Goal: Task Accomplishment & Management: Use online tool/utility

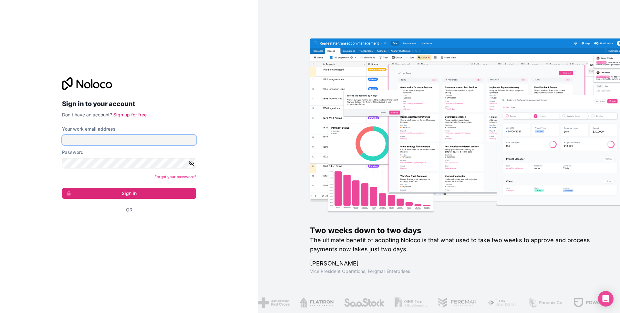
type input "[PERSON_NAME][EMAIL_ADDRESS][DOMAIN_NAME]"
click at [164, 196] on button "Sign in" at bounding box center [129, 193] width 134 height 11
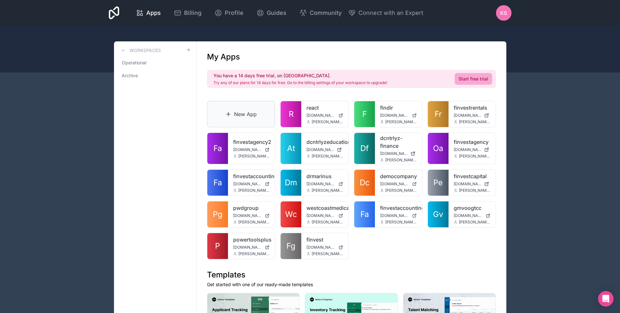
click at [233, 118] on link "New App" at bounding box center [241, 114] width 69 height 26
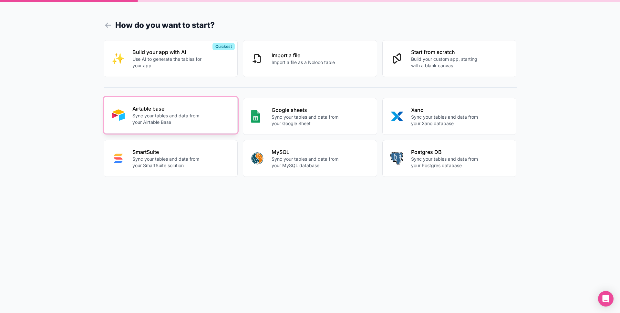
click at [199, 106] on p "Airtable base" at bounding box center [168, 109] width 72 height 8
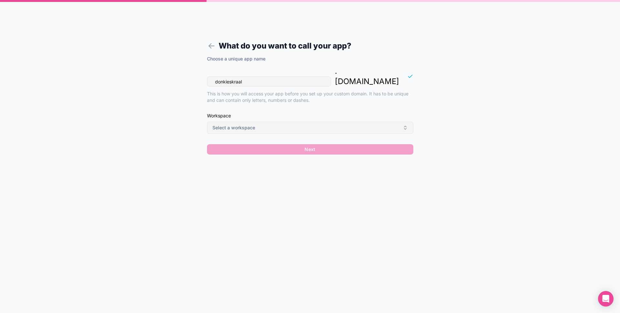
type input "donkieskraal"
click at [303, 122] on button "Select a workspace" at bounding box center [310, 128] width 206 height 12
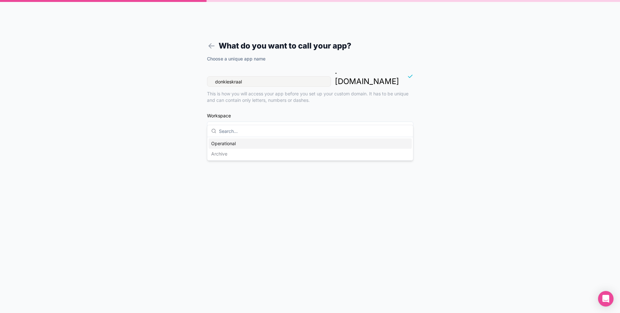
click at [280, 144] on div "Operational" at bounding box center [310, 143] width 203 height 10
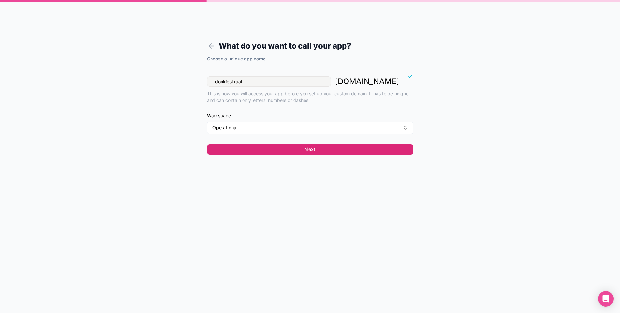
click at [288, 144] on button "Next" at bounding box center [310, 149] width 206 height 10
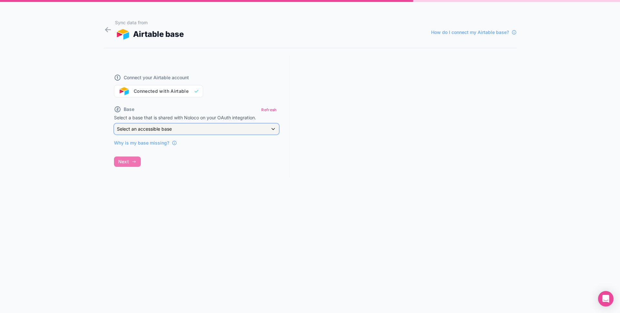
click at [249, 131] on div "Select an accessible base" at bounding box center [196, 129] width 164 height 10
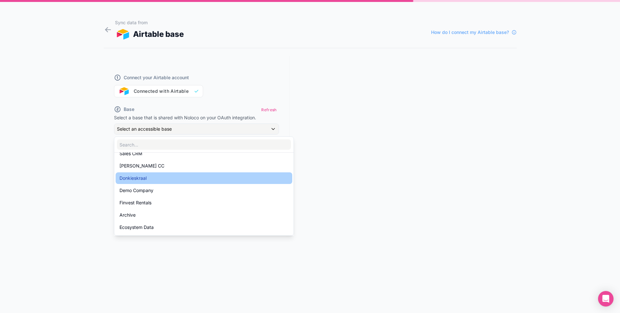
click at [227, 176] on div "Donkieskraal" at bounding box center [204, 178] width 169 height 8
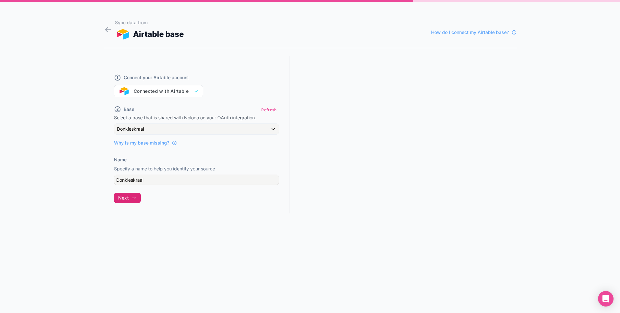
click at [128, 201] on button "Next" at bounding box center [127, 198] width 27 height 10
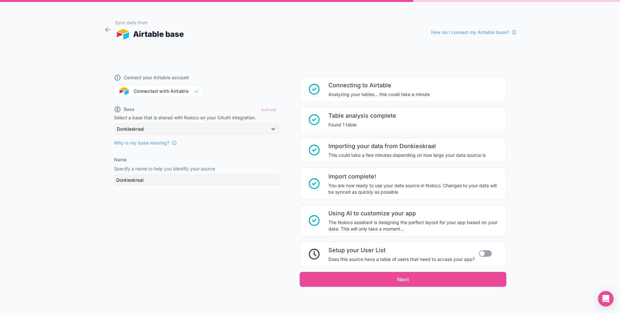
scroll to position [17, 0]
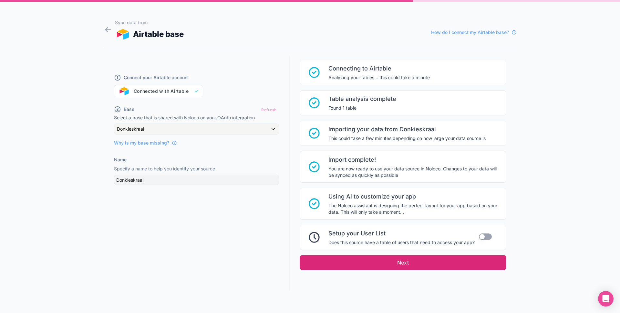
click at [368, 267] on button "Next" at bounding box center [403, 262] width 207 height 15
